Goal: Transaction & Acquisition: Purchase product/service

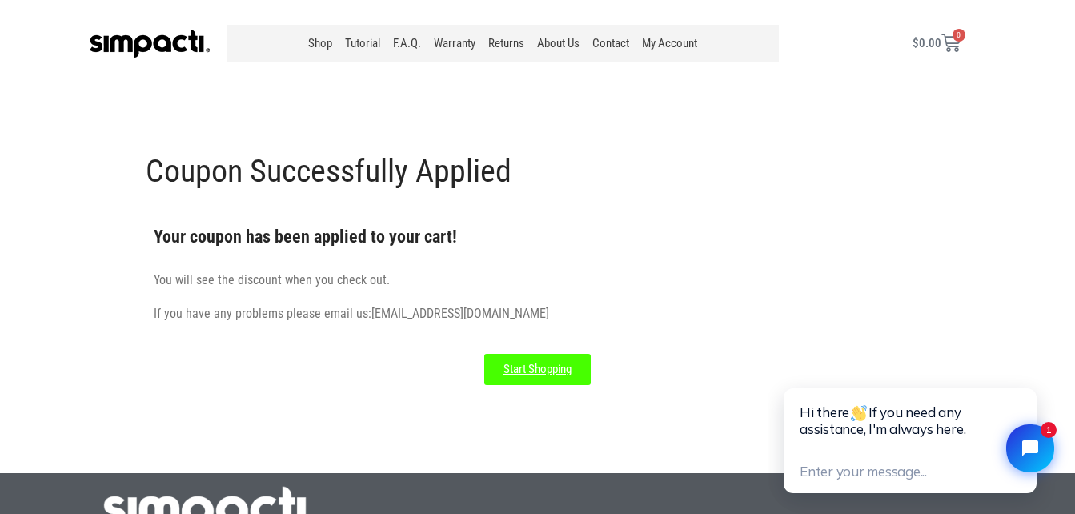
click at [546, 365] on span "Start Shopping" at bounding box center [537, 369] width 68 height 12
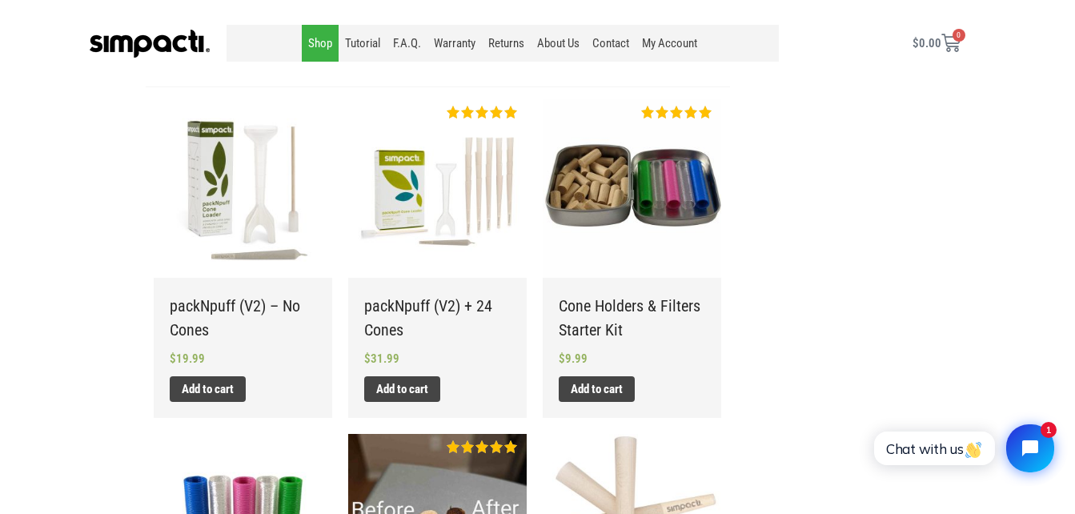
scroll to position [320, 0]
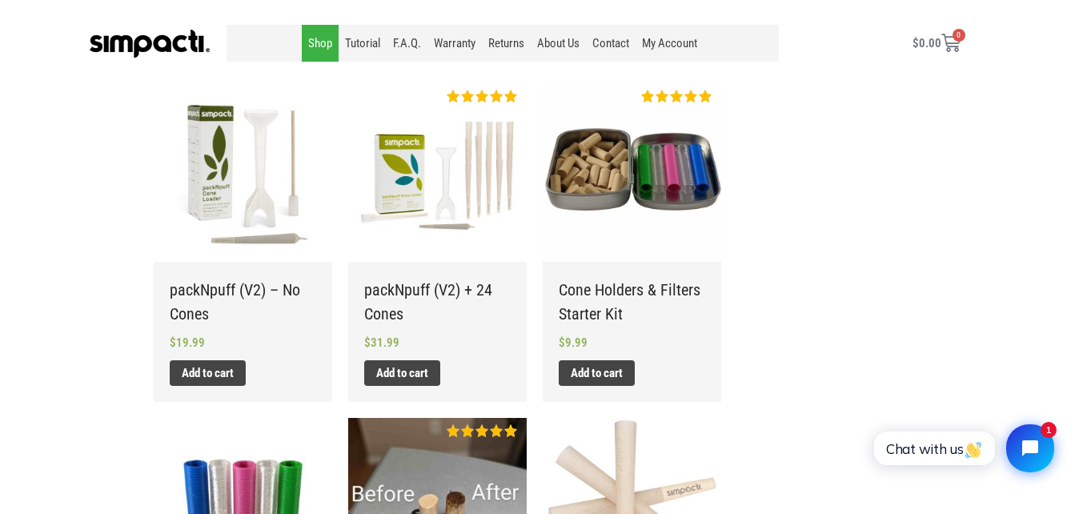
click at [460, 170] on img at bounding box center [437, 172] width 178 height 178
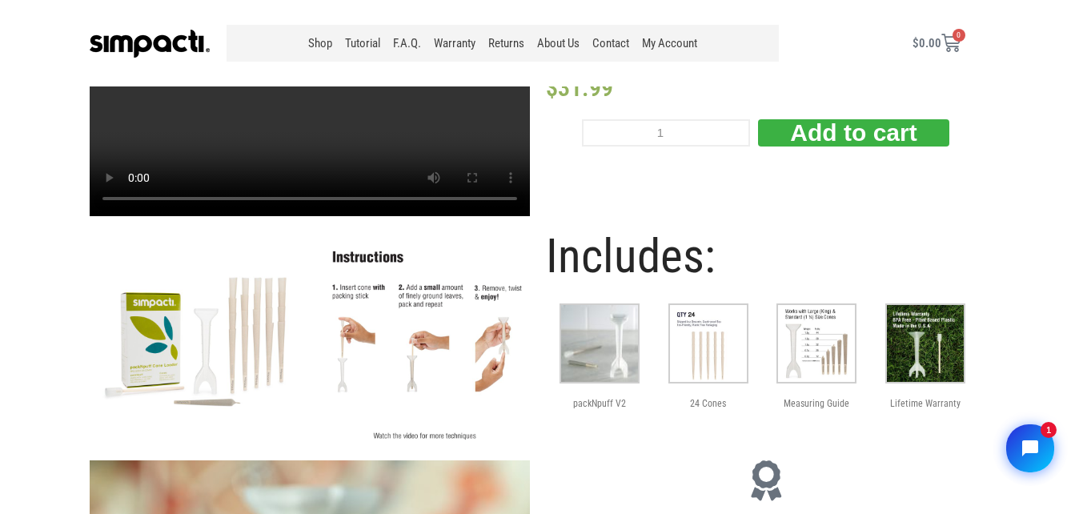
click at [721, 351] on img at bounding box center [708, 343] width 80 height 80
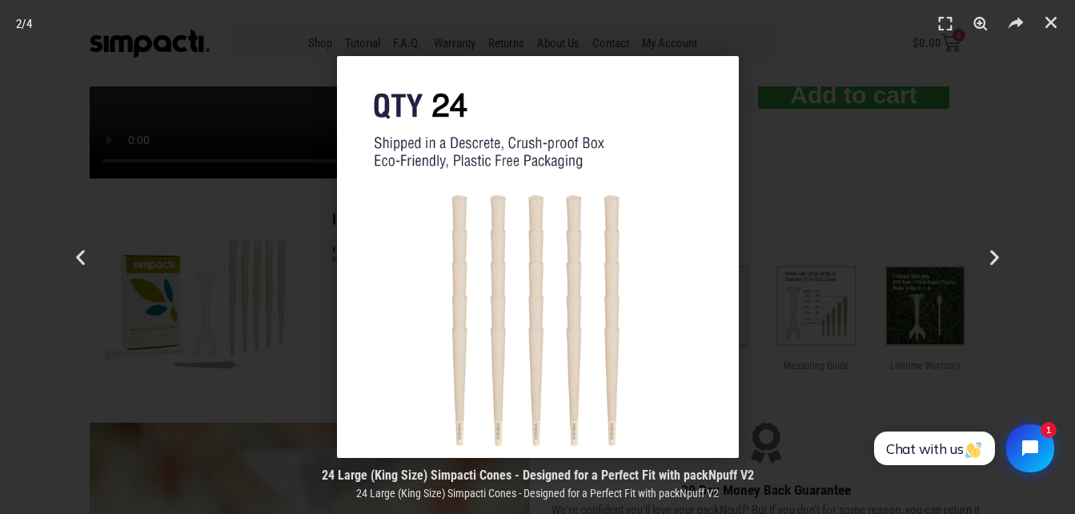
scroll to position [160, 0]
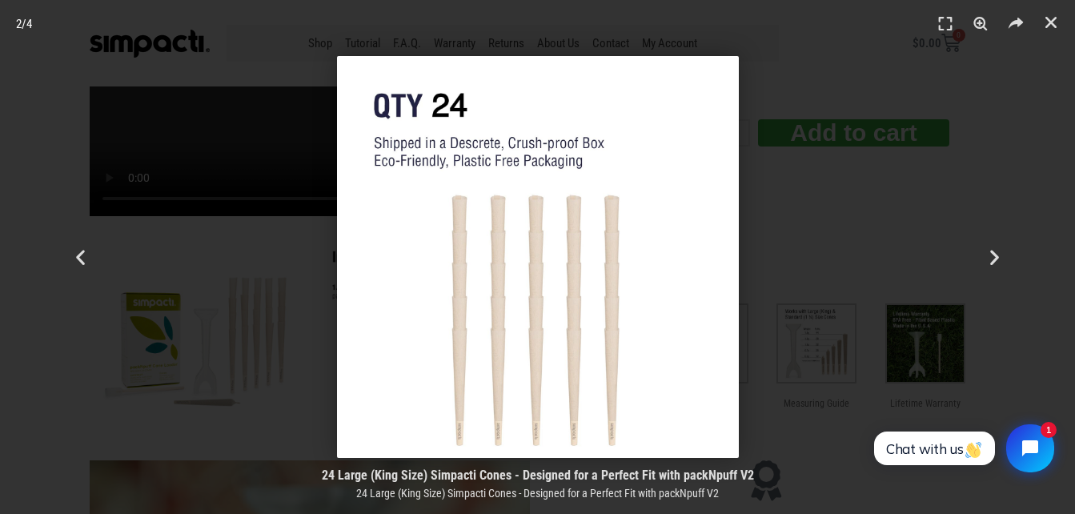
click at [880, 203] on div at bounding box center [537, 257] width 963 height 402
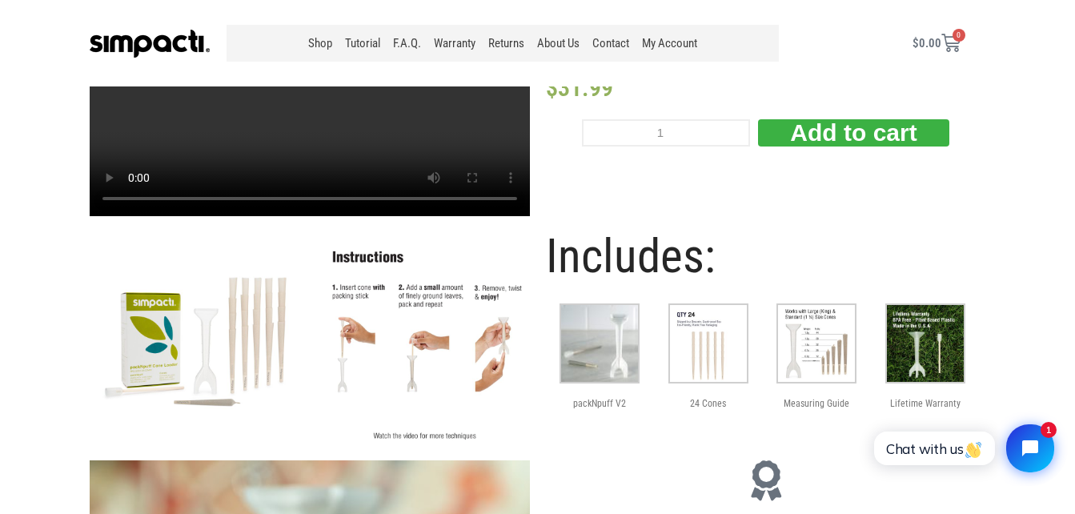
click at [824, 350] on img at bounding box center [816, 343] width 80 height 80
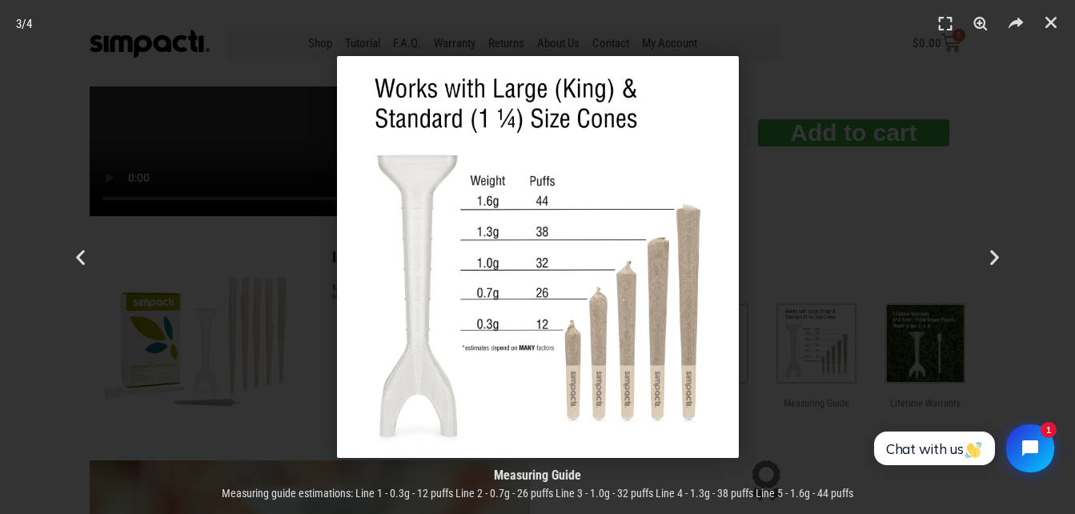
click at [804, 199] on div at bounding box center [537, 257] width 963 height 402
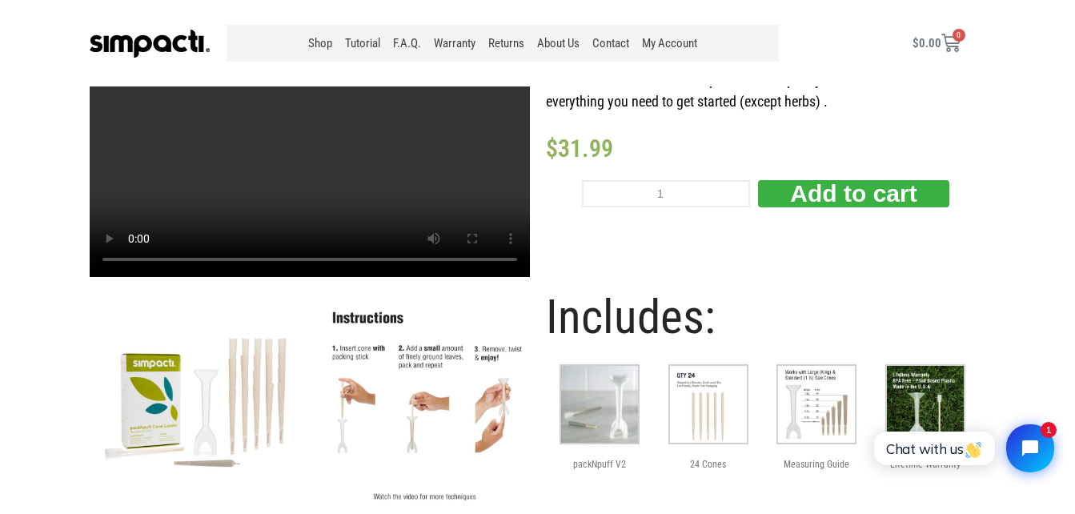
scroll to position [80, 0]
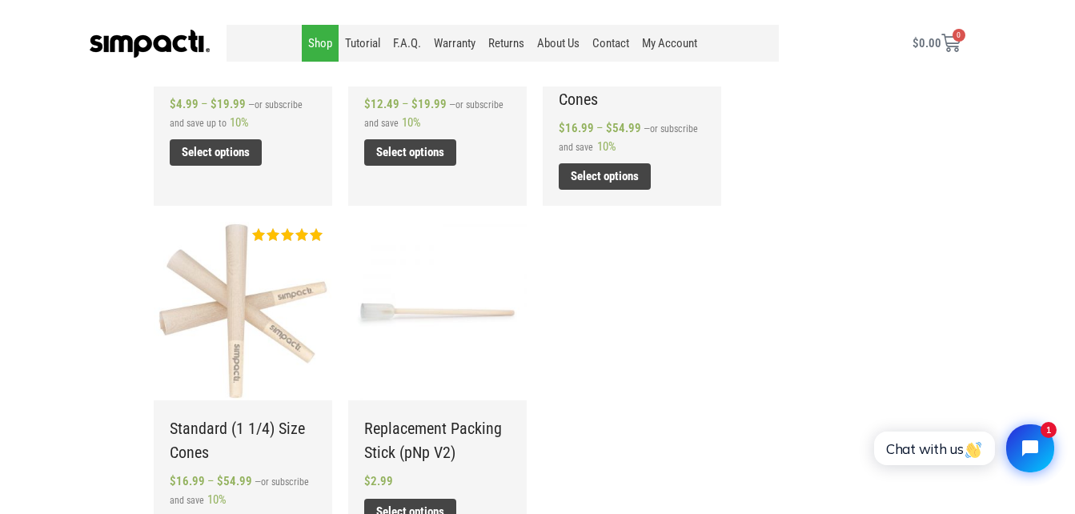
scroll to position [616, 0]
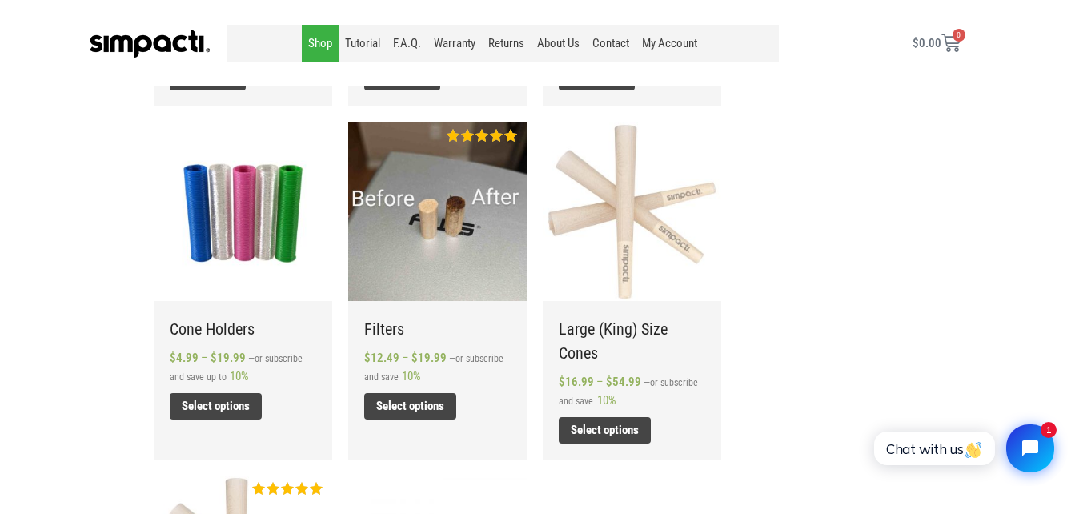
click at [627, 195] on img at bounding box center [632, 211] width 178 height 178
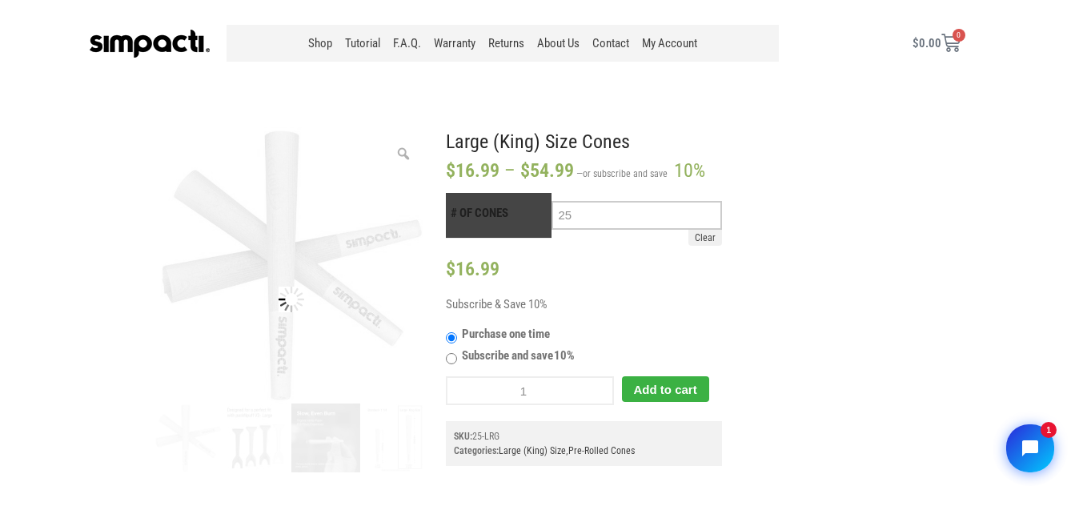
click at [712, 215] on select "Choose an option 25 50 100 200" at bounding box center [637, 215] width 170 height 29
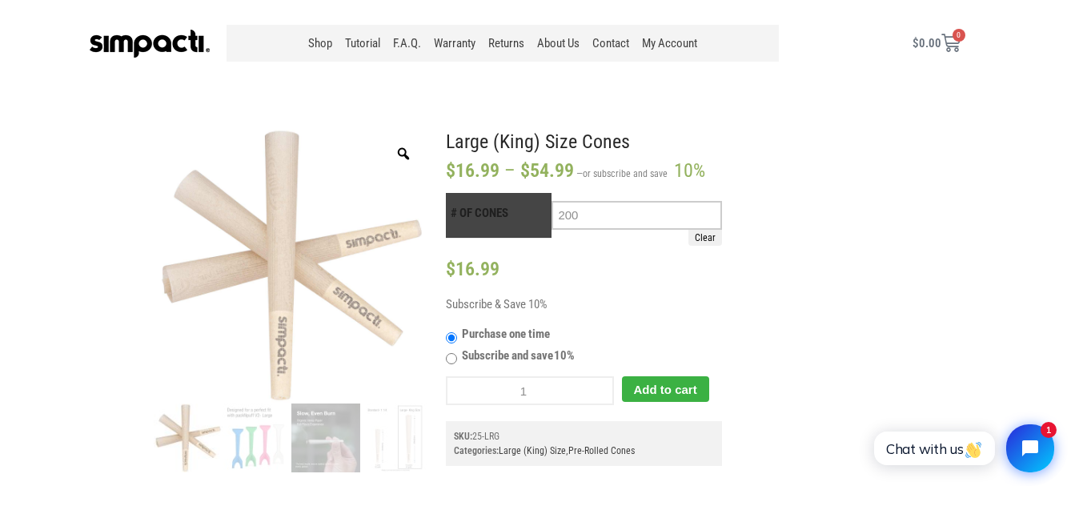
click at [552, 201] on select "Choose an option 25 50 100 200" at bounding box center [637, 215] width 170 height 29
click at [707, 217] on select "Choose an option 25 50 100 200" at bounding box center [637, 215] width 170 height 29
click at [552, 201] on select "Choose an option 25 50 100 200" at bounding box center [637, 215] width 170 height 29
click at [701, 213] on select "Choose an option 25 50 100 200" at bounding box center [637, 215] width 170 height 29
click at [552, 201] on select "Choose an option 25 50 100 200" at bounding box center [637, 215] width 170 height 29
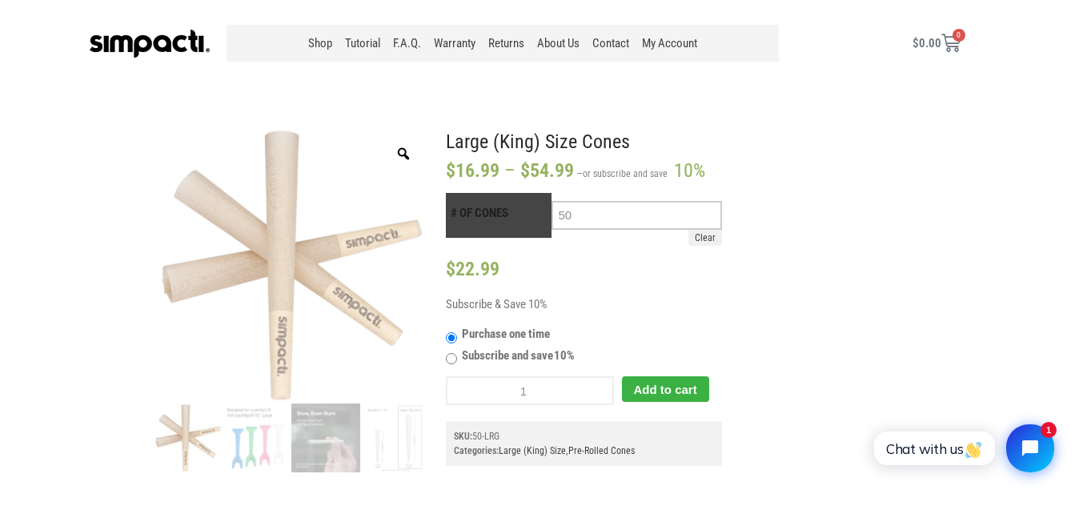
click at [649, 222] on select "Choose an option 25 50 100 200" at bounding box center [637, 215] width 170 height 29
click at [552, 201] on select "Choose an option 25 50 100 200" at bounding box center [637, 215] width 170 height 29
click at [637, 215] on select "Choose an option 25 50 100 200" at bounding box center [637, 215] width 170 height 29
click at [552, 201] on select "Choose an option 25 50 100 200" at bounding box center [637, 215] width 170 height 29
click at [648, 219] on select "Choose an option 25 50 100 200" at bounding box center [637, 215] width 170 height 29
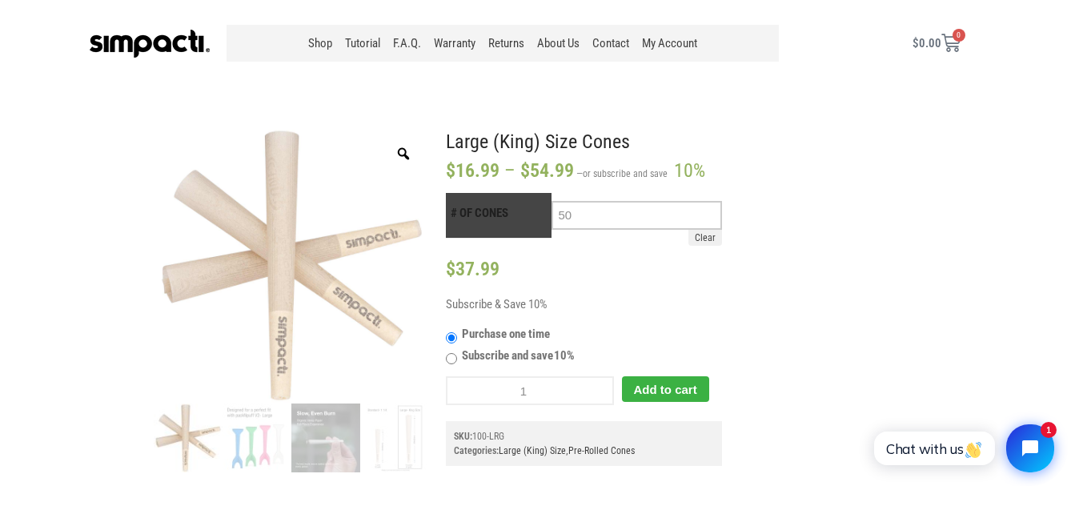
click at [552, 201] on select "Choose an option 25 50 100 200" at bounding box center [637, 215] width 170 height 29
select select "50"
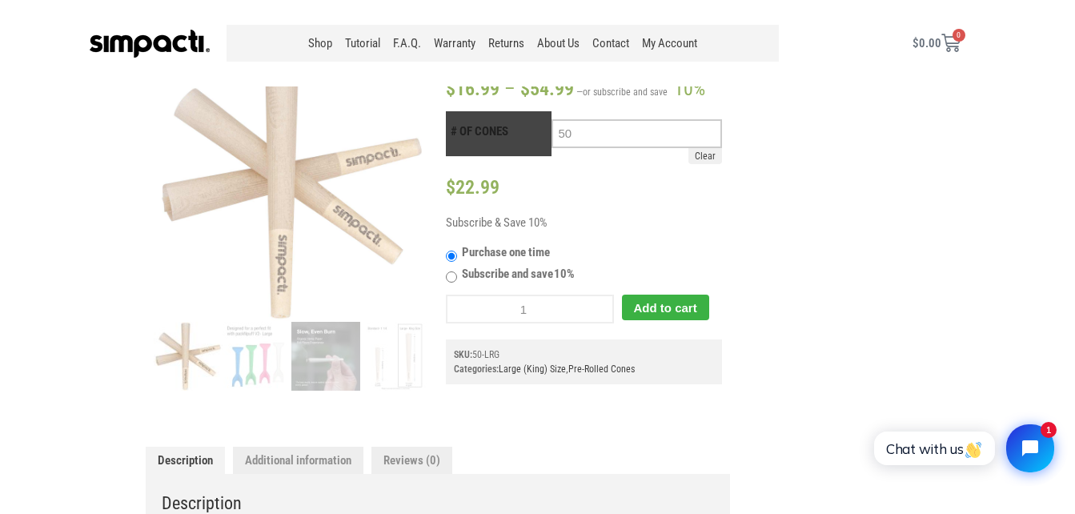
scroll to position [240, 0]
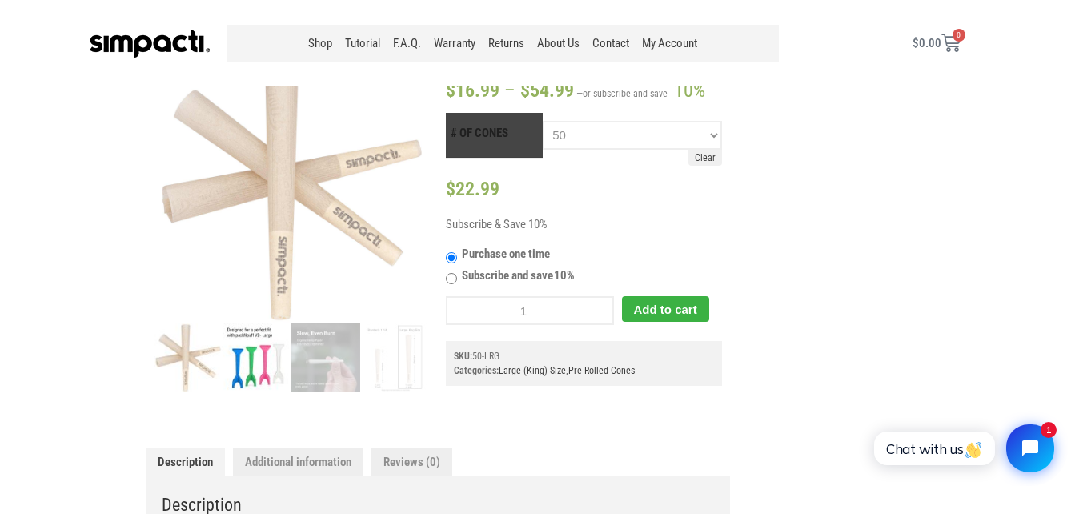
click at [253, 361] on img at bounding box center [257, 357] width 69 height 69
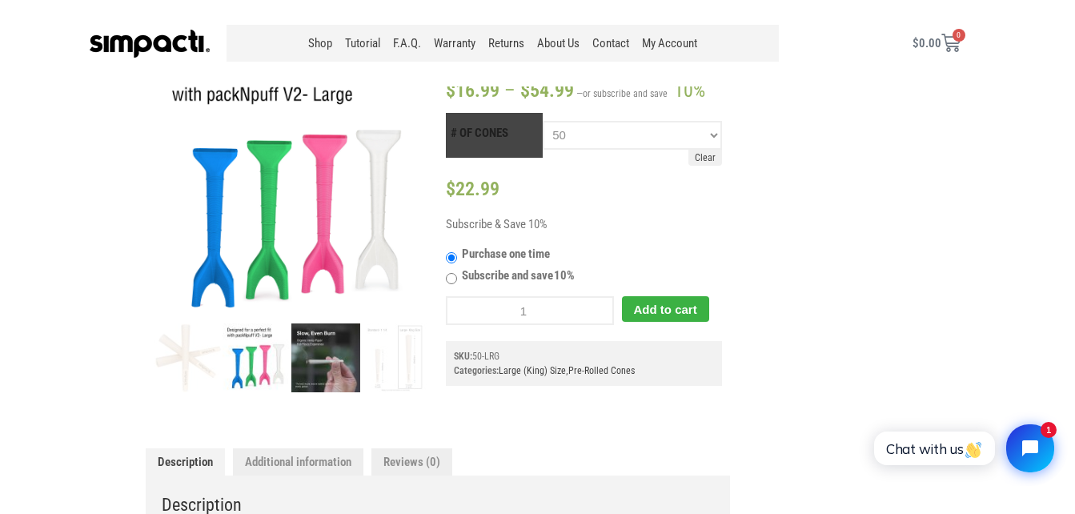
click at [342, 353] on img at bounding box center [325, 357] width 69 height 69
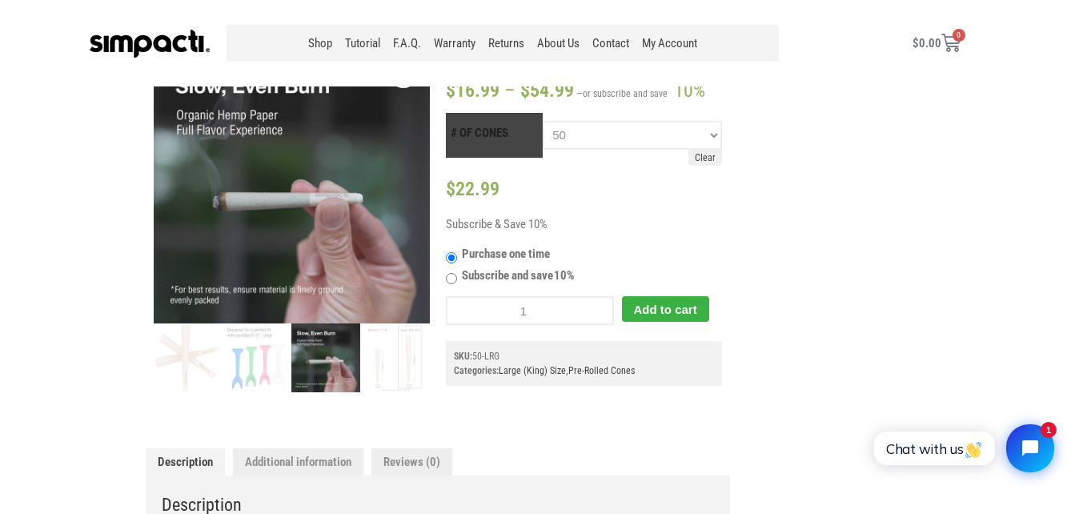
scroll to position [160, 0]
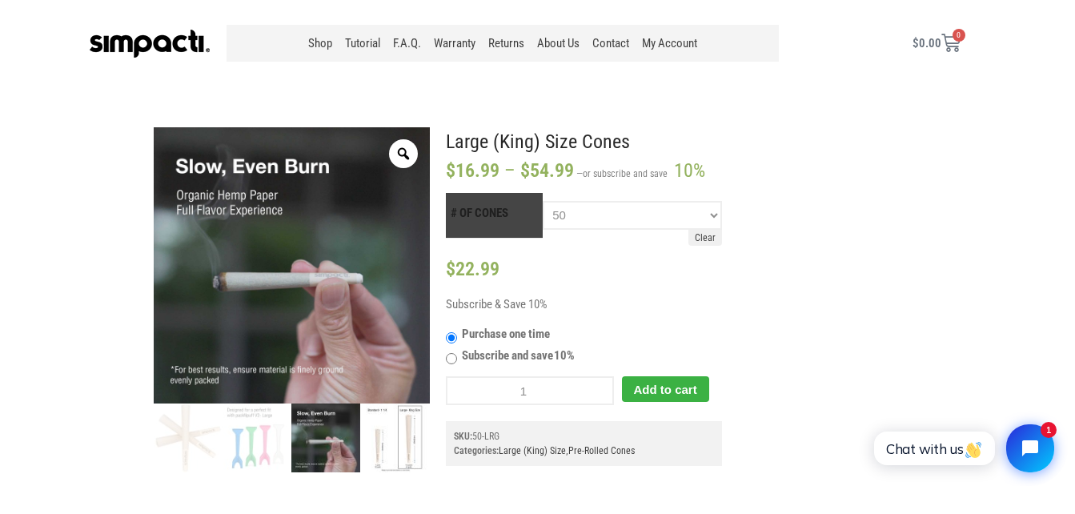
click at [388, 428] on img at bounding box center [394, 437] width 69 height 69
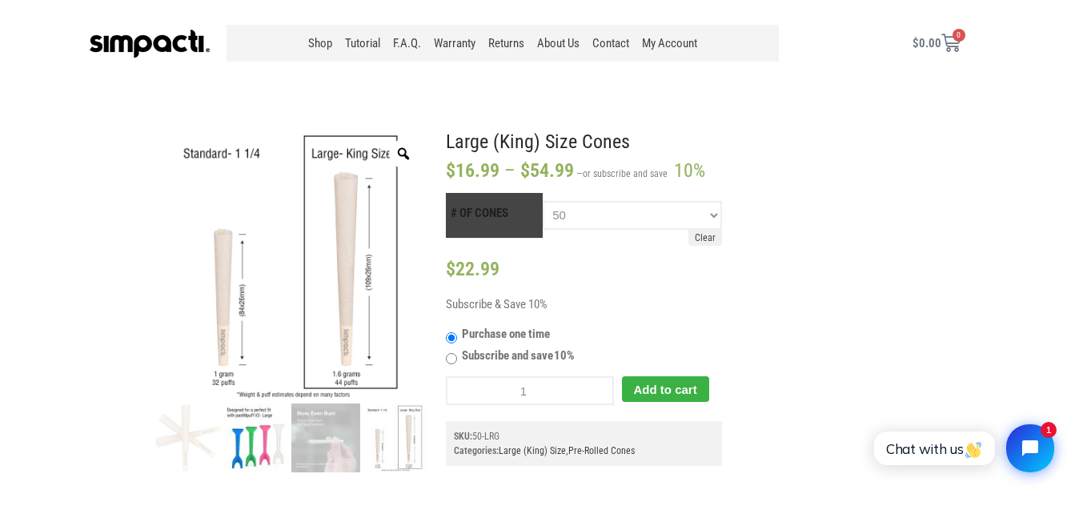
click at [247, 453] on img at bounding box center [257, 437] width 69 height 69
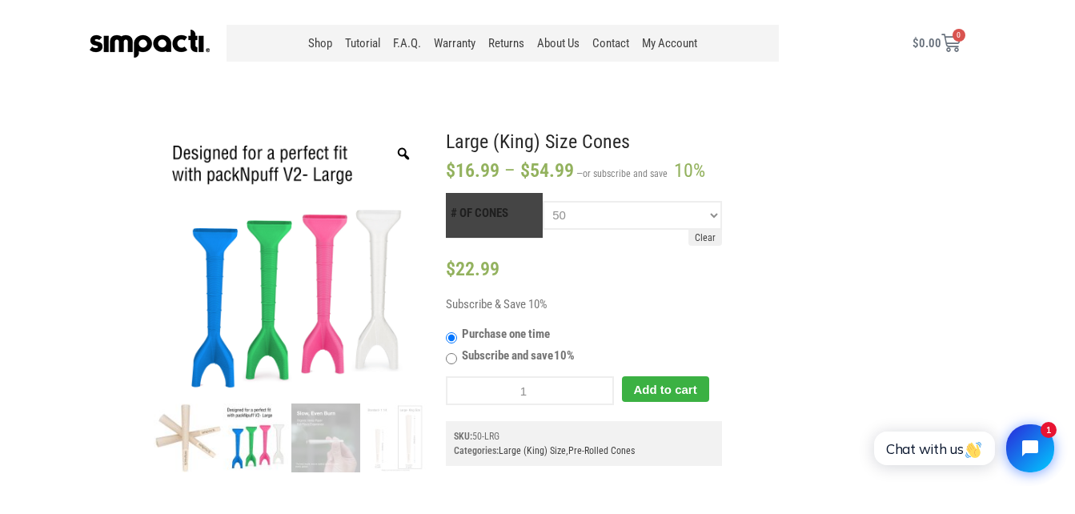
click at [188, 447] on img at bounding box center [188, 437] width 69 height 69
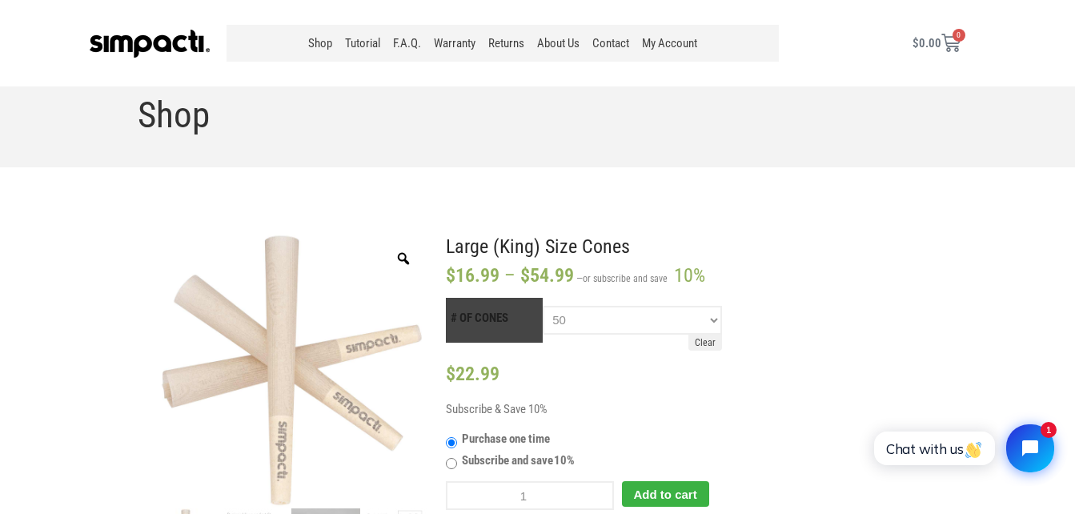
scroll to position [240, 0]
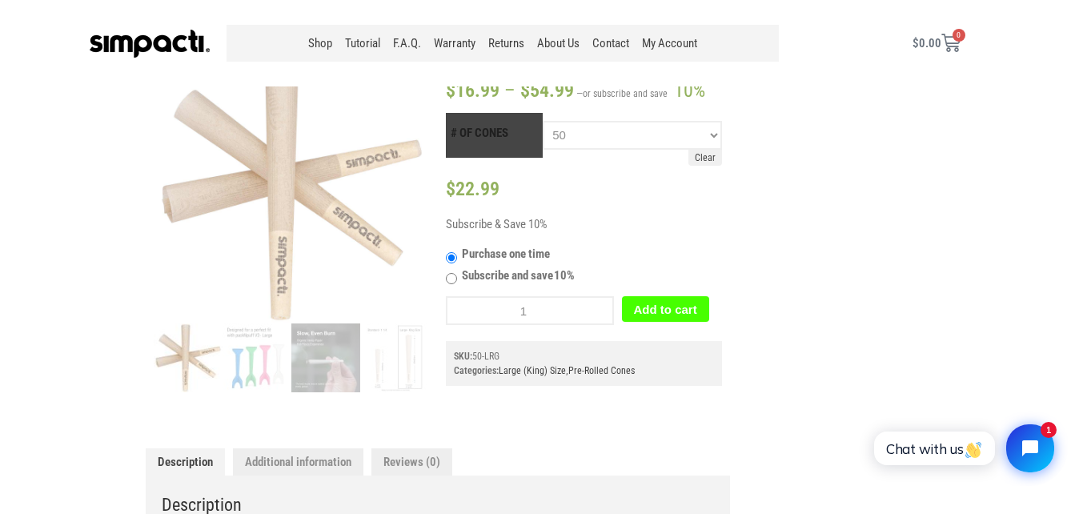
click at [671, 311] on button "Add to cart" at bounding box center [665, 309] width 87 height 26
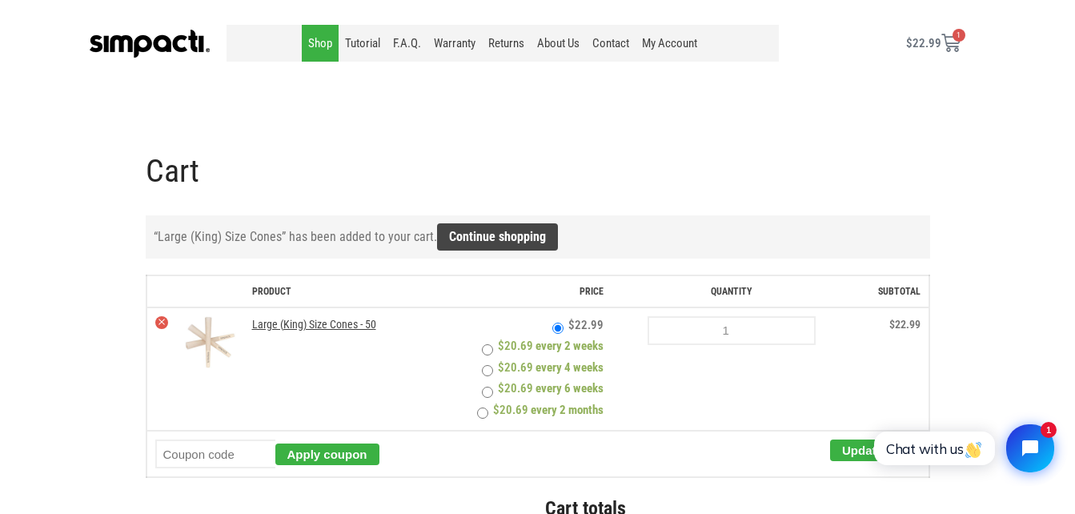
click at [320, 44] on link "Shop" at bounding box center [320, 43] width 37 height 37
